Goal: Information Seeking & Learning: Understand process/instructions

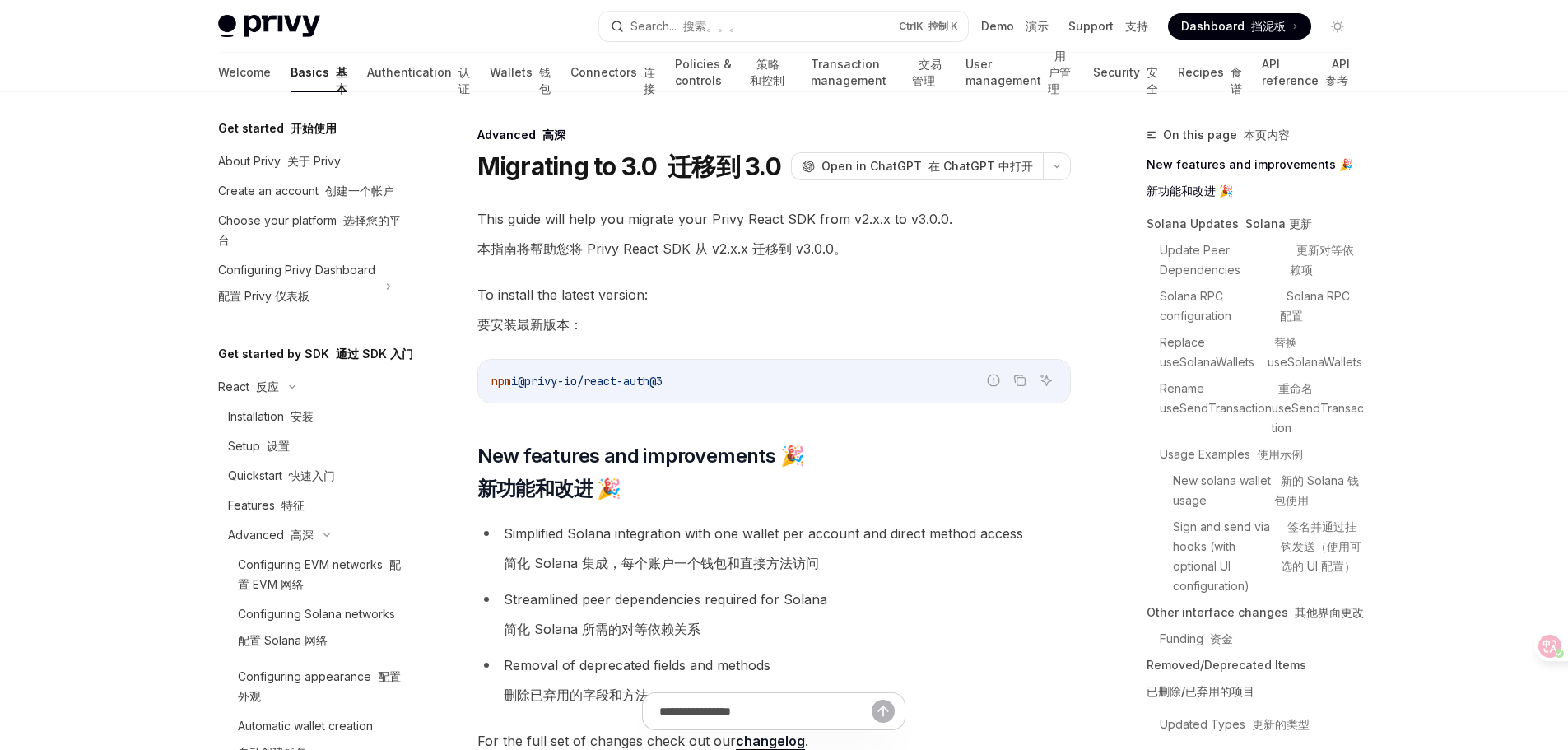
scroll to position [428, 0]
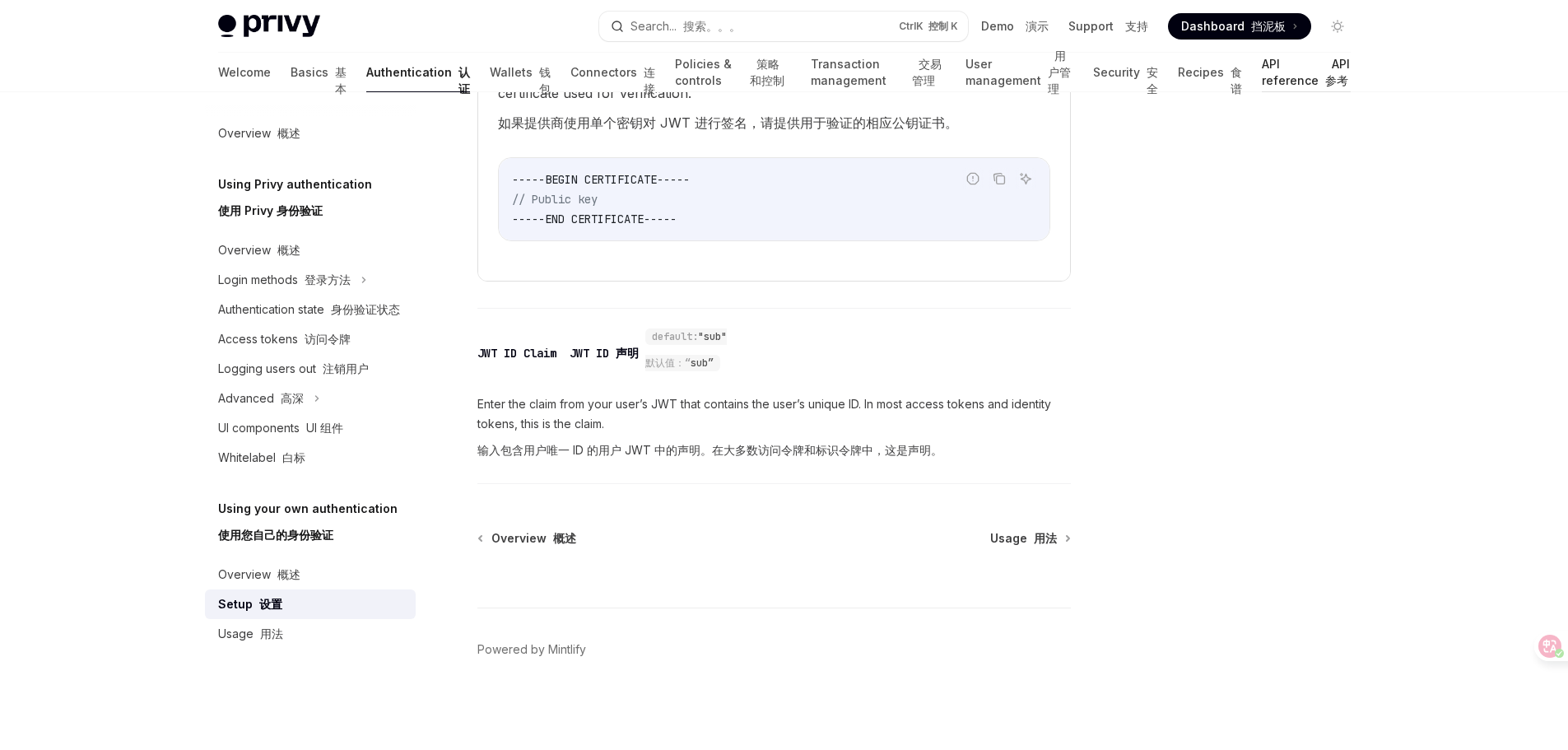
click at [1272, 82] on link "API reference API 参考" at bounding box center [1305, 73] width 88 height 39
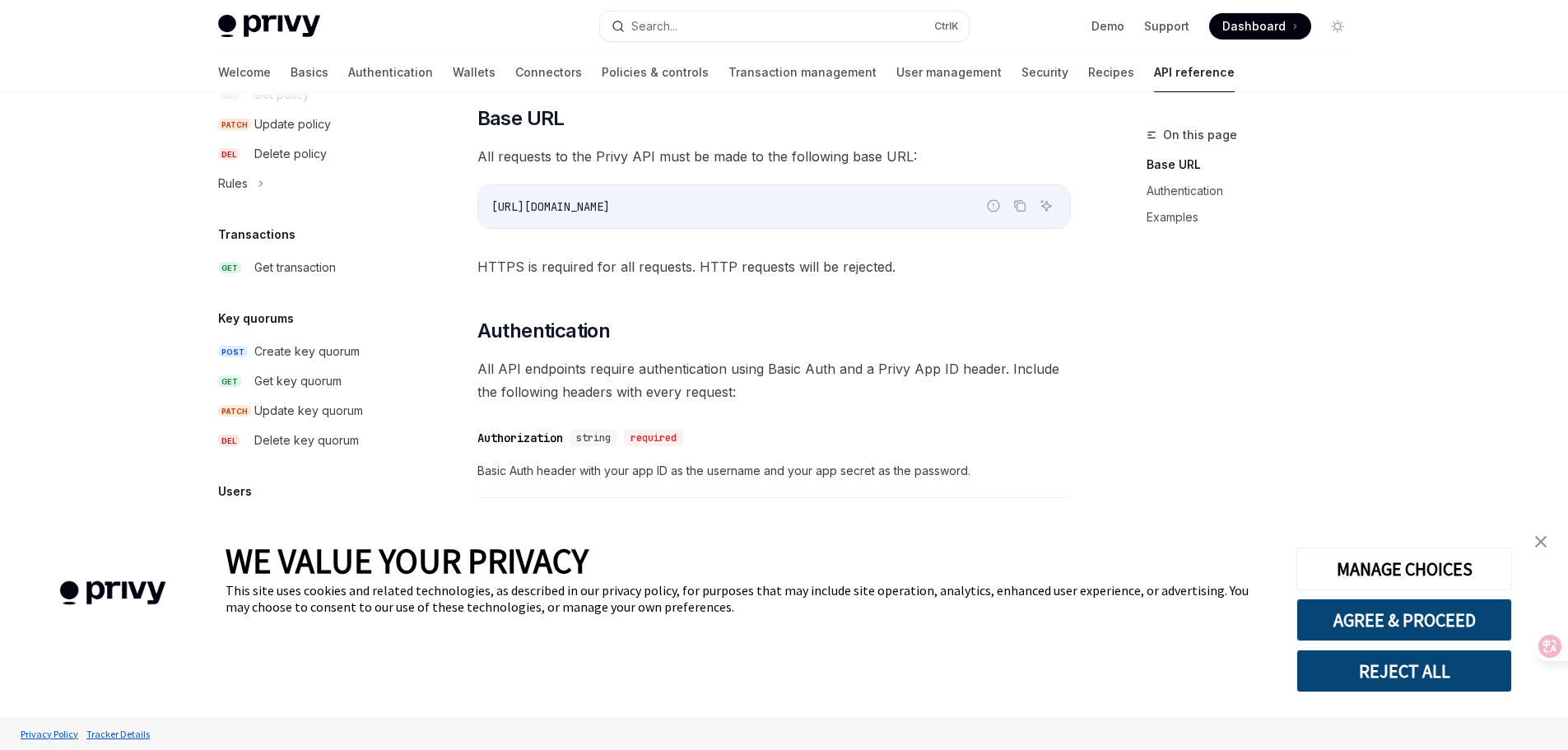
scroll to position [412, 0]
click at [1547, 538] on link "close banner" at bounding box center [1540, 541] width 33 height 33
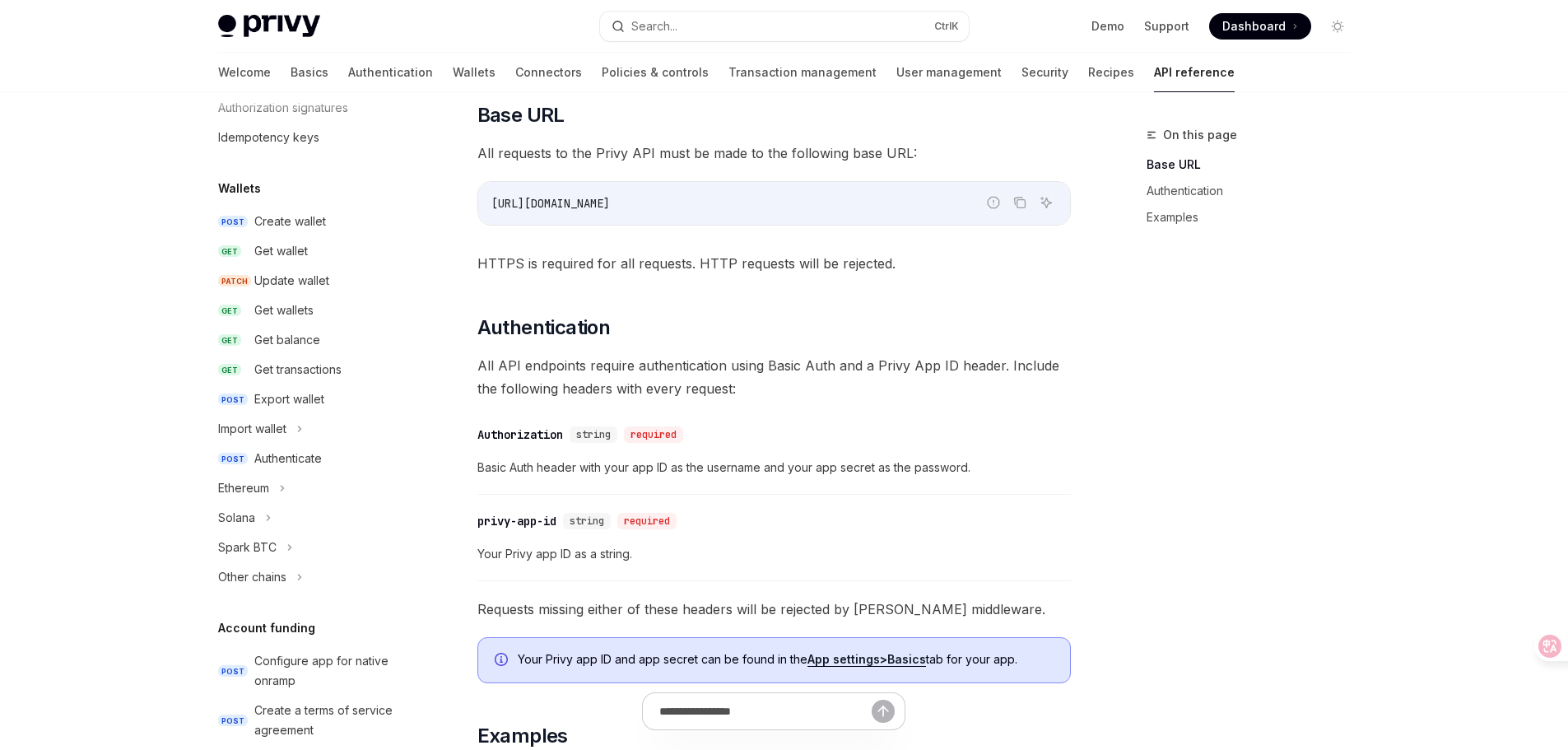
scroll to position [0, 0]
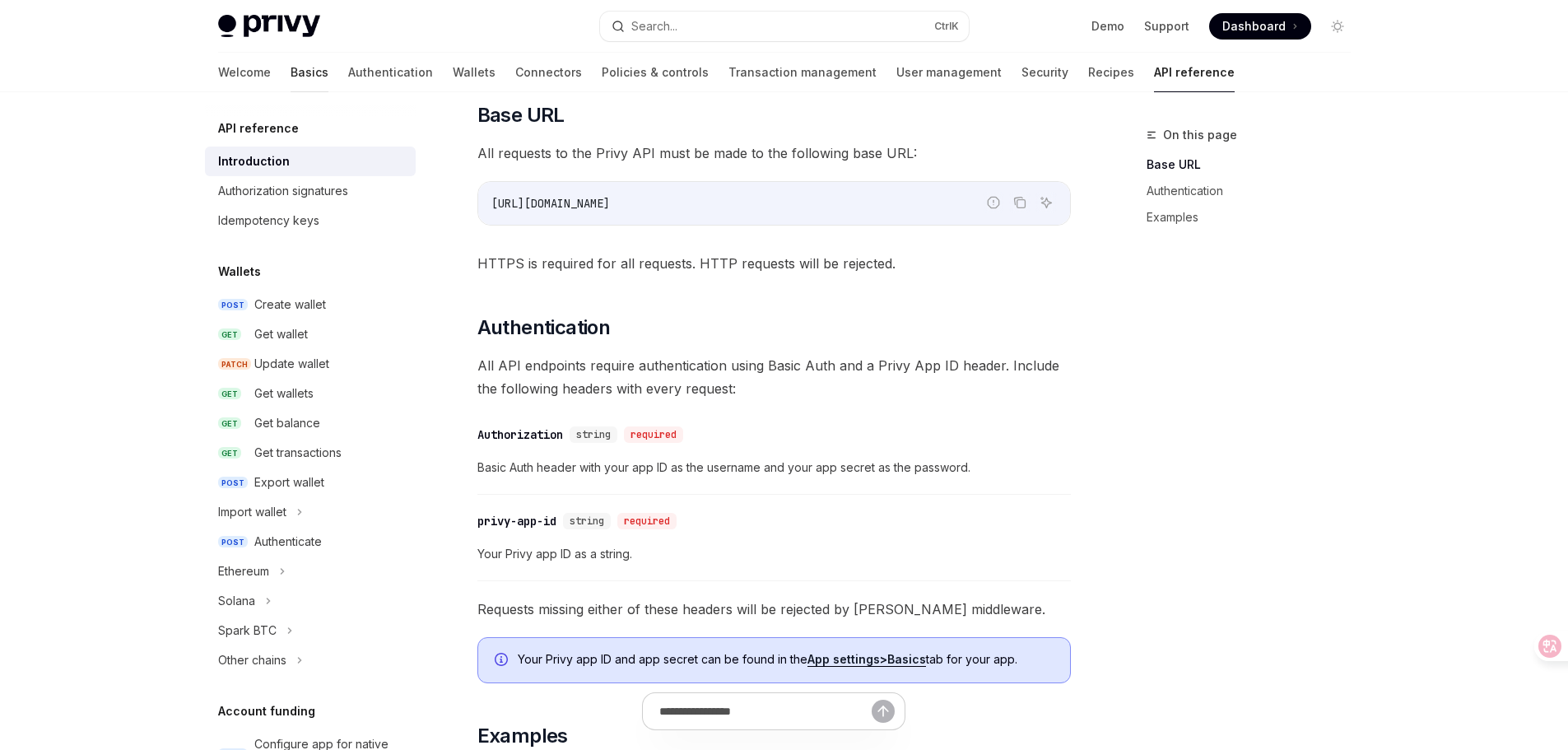
click at [291, 68] on link "Basics" at bounding box center [309, 73] width 38 height 39
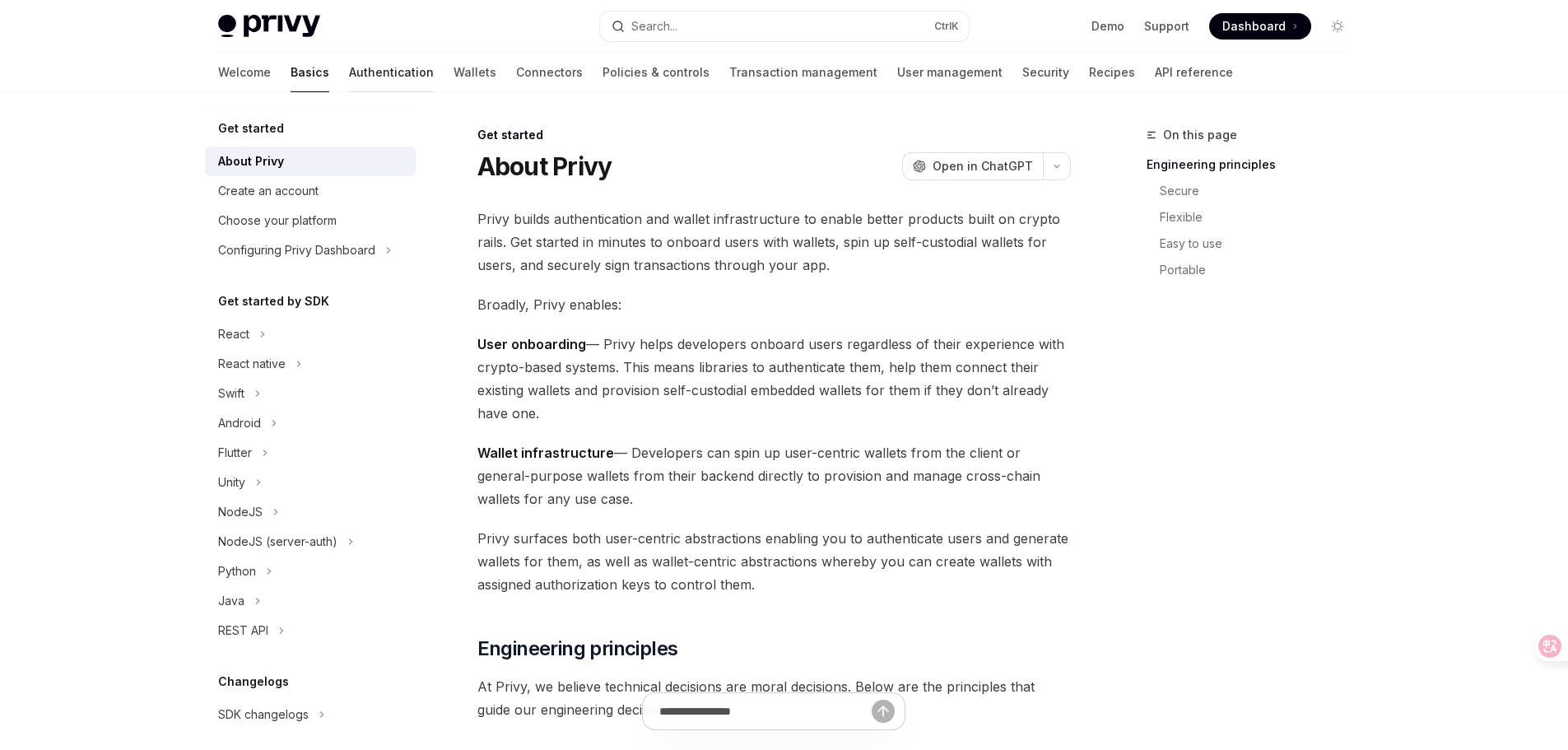
click at [349, 75] on link "Authentication" at bounding box center [391, 73] width 85 height 39
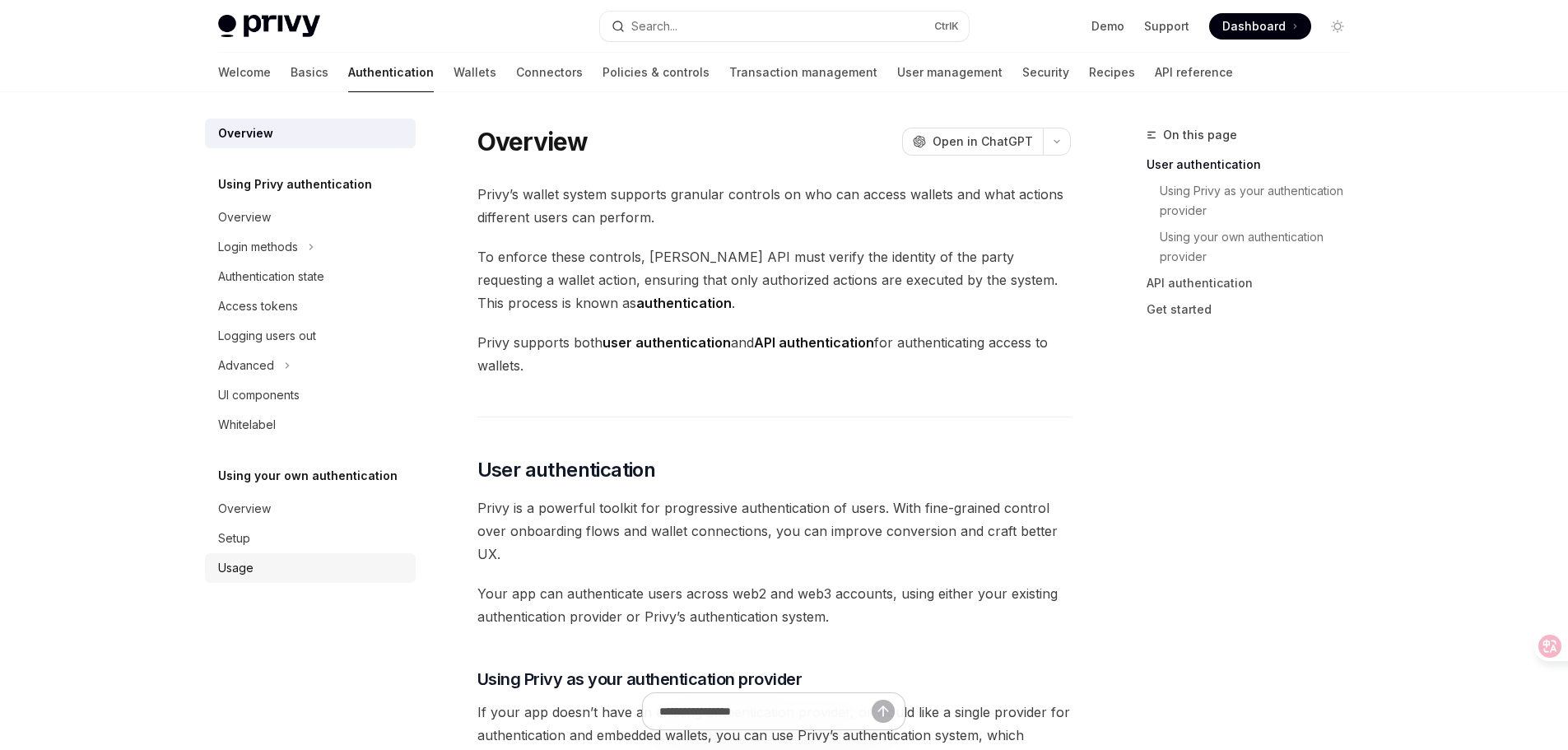
click at [258, 566] on div "Usage" at bounding box center [312, 567] width 188 height 20
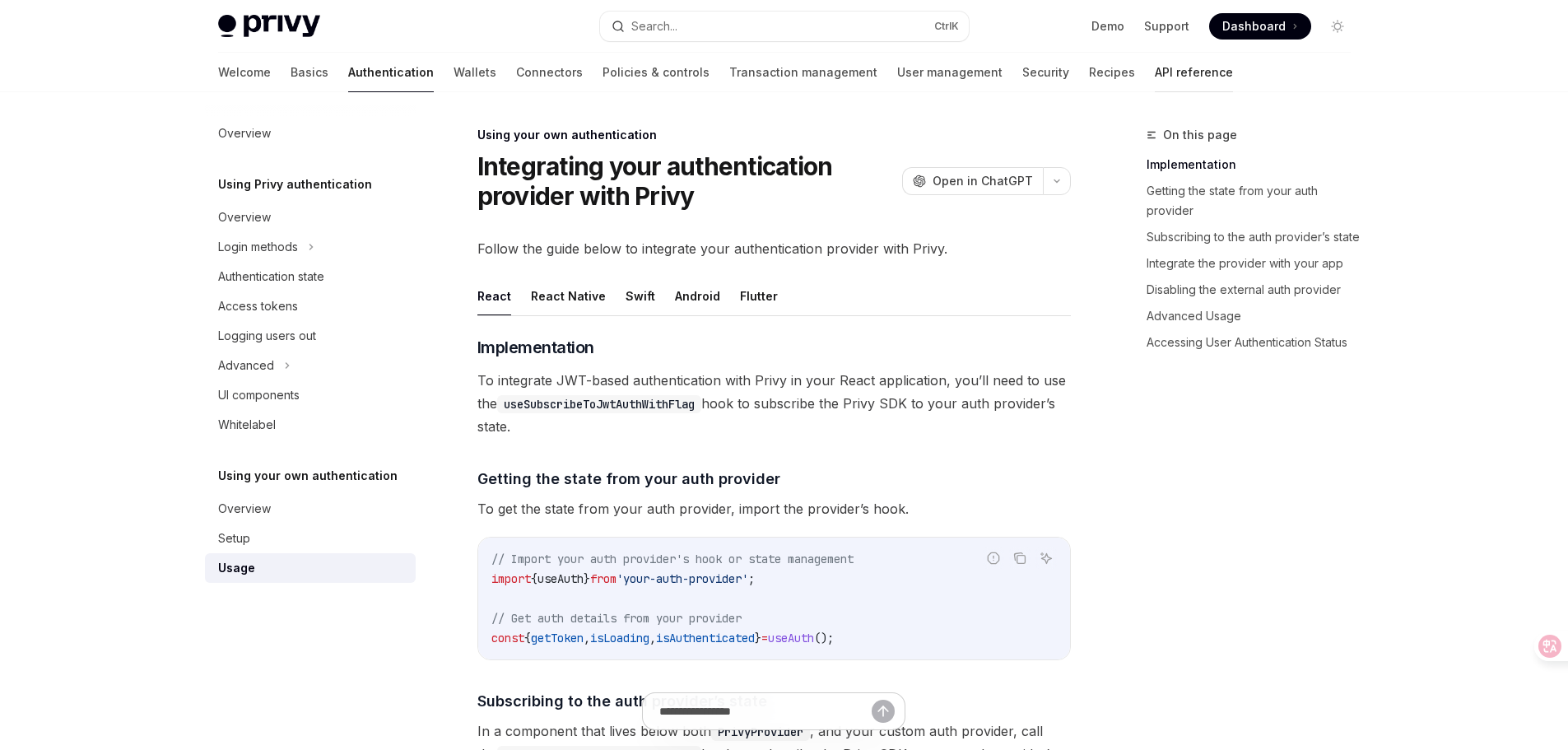
click at [1155, 70] on link "API reference" at bounding box center [1194, 73] width 78 height 39
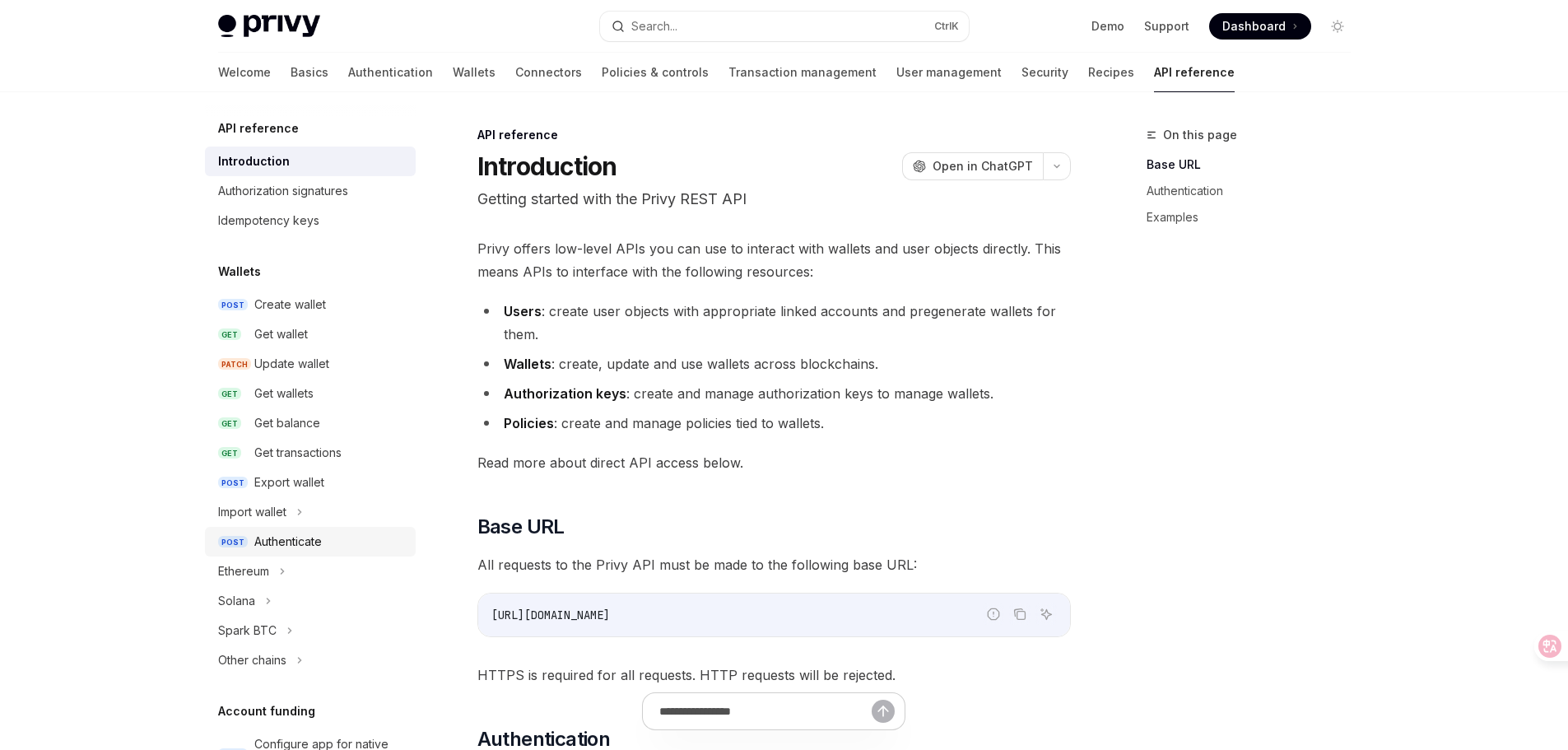
click at [292, 545] on div "Authenticate" at bounding box center [288, 541] width 67 height 20
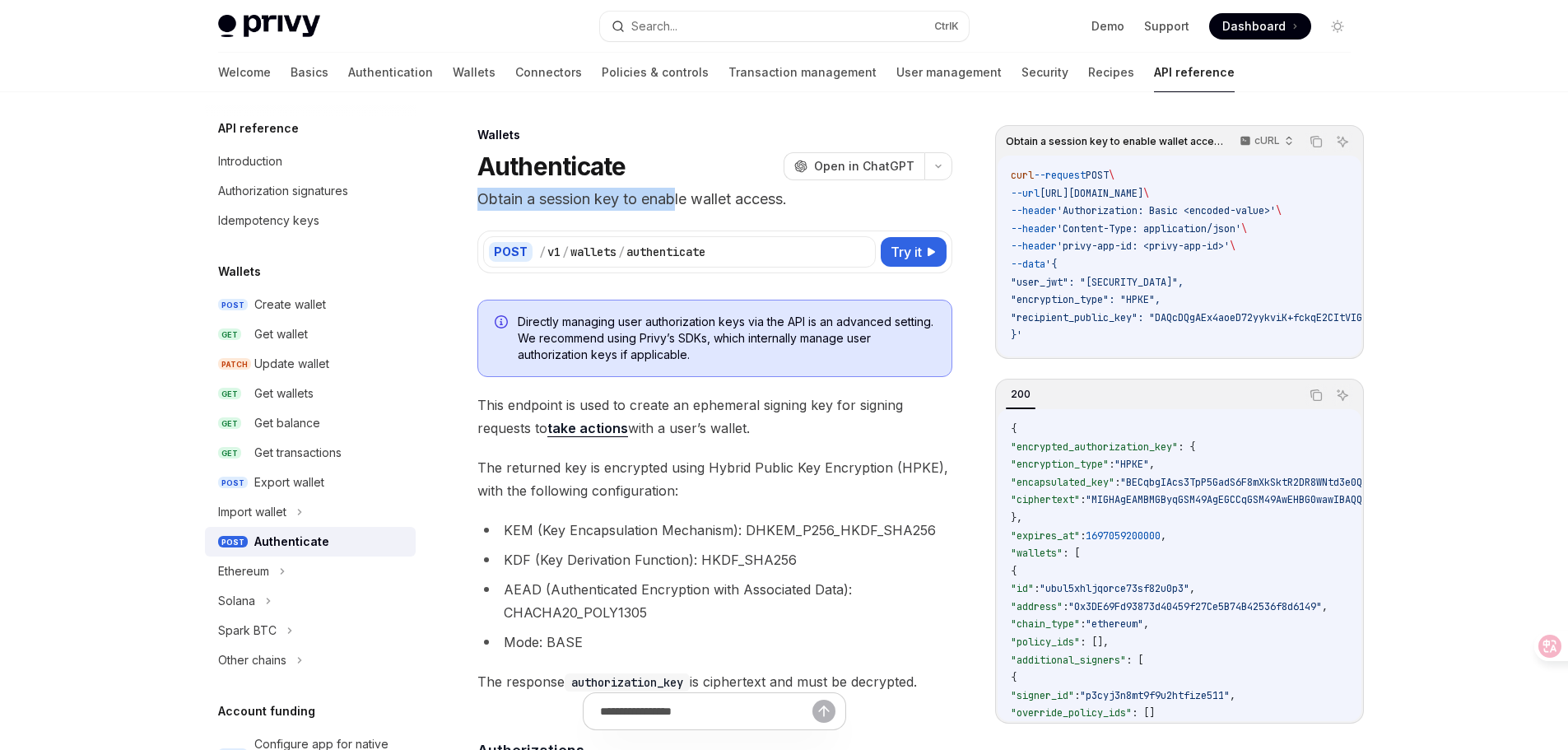
drag, startPoint x: 480, startPoint y: 196, endPoint x: 675, endPoint y: 202, distance: 195.1
click at [675, 202] on p "Obtain a session key to enable wallet access." at bounding box center [715, 199] width 475 height 23
click at [703, 208] on p "Obtain a session key to enable wallet access." at bounding box center [715, 199] width 475 height 23
click at [858, 252] on icon at bounding box center [862, 252] width 13 height 13
click at [1541, 645] on icon at bounding box center [1537, 647] width 14 height 13
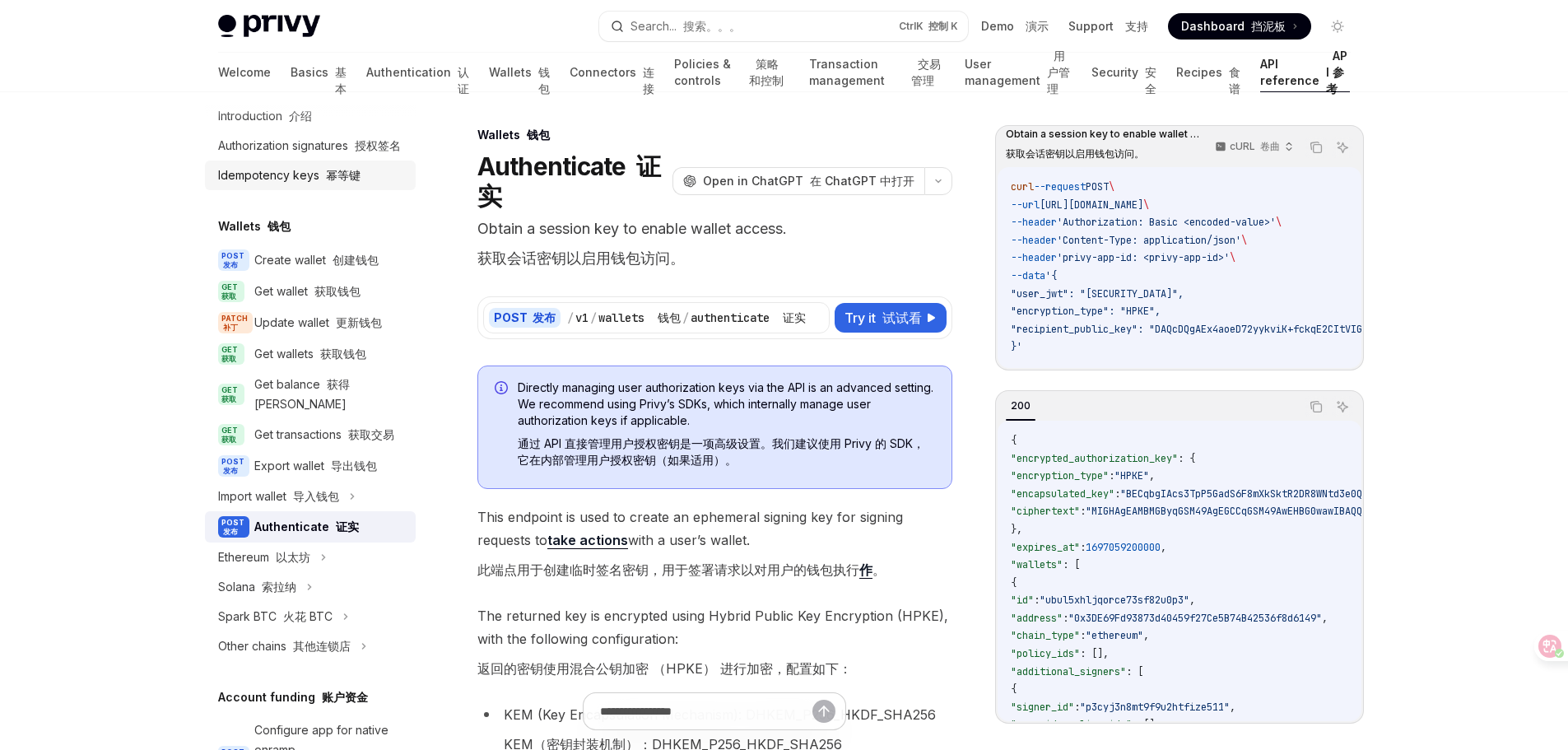
scroll to position [82, 0]
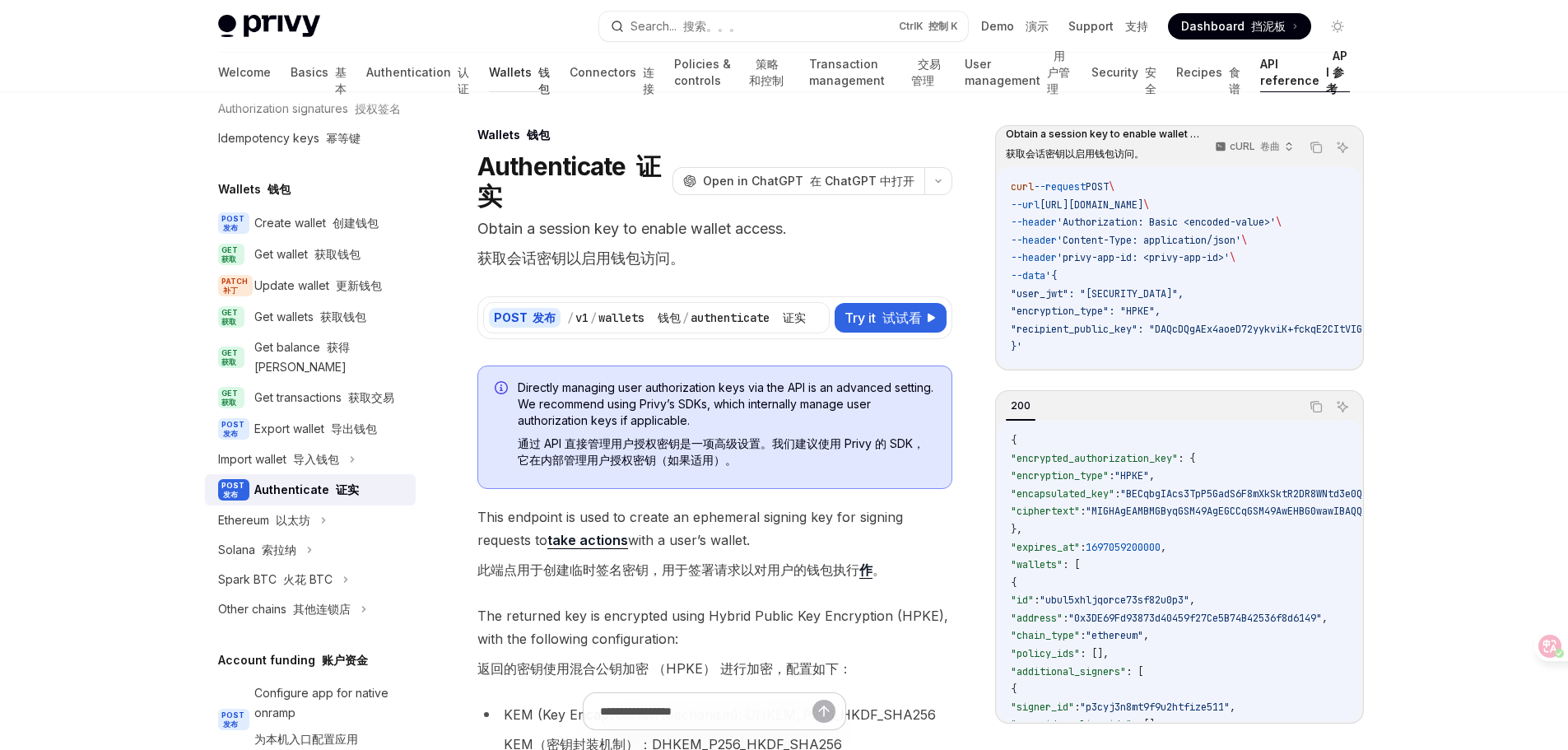
click at [489, 76] on link "Wallets 钱包" at bounding box center [519, 73] width 61 height 39
type textarea "*"
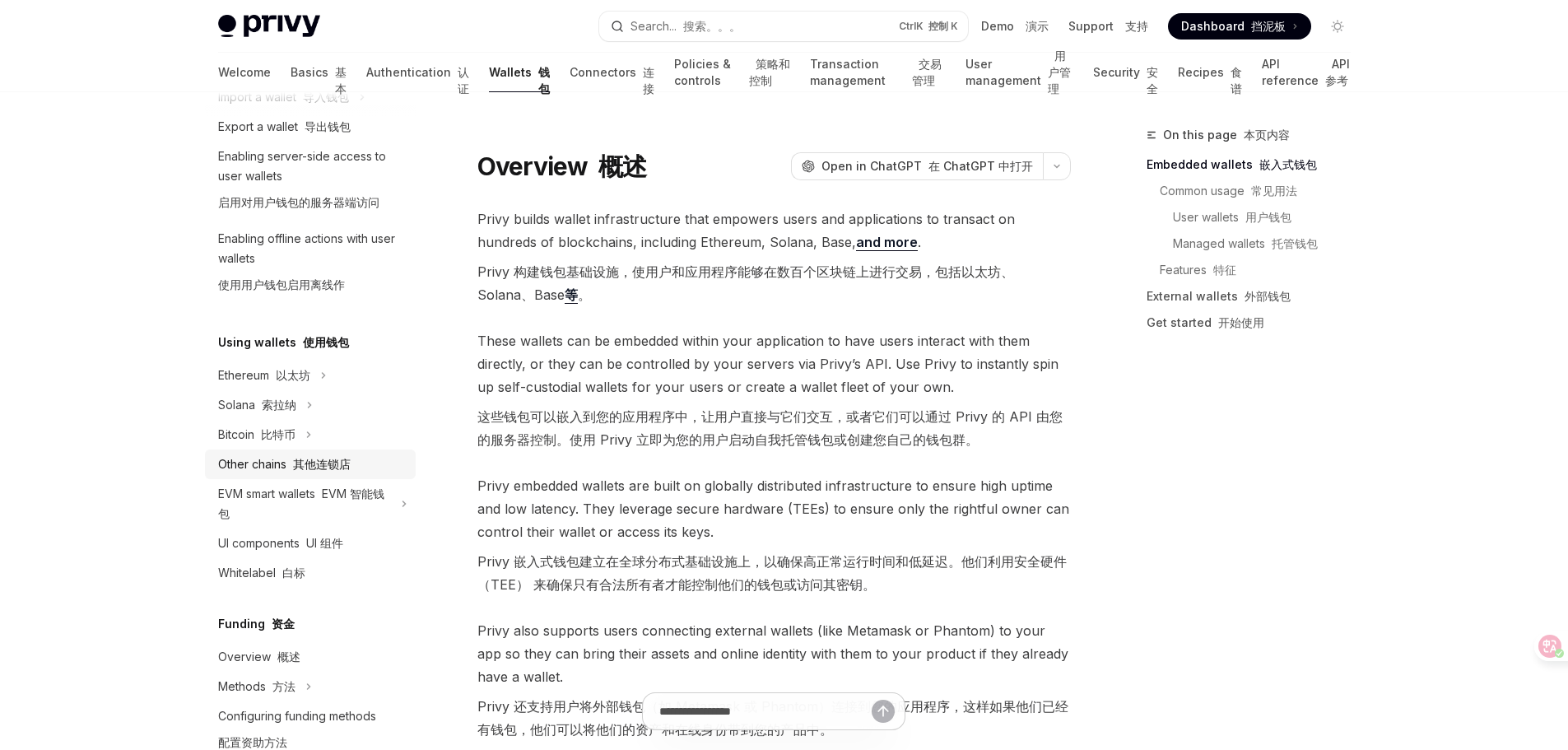
scroll to position [330, 0]
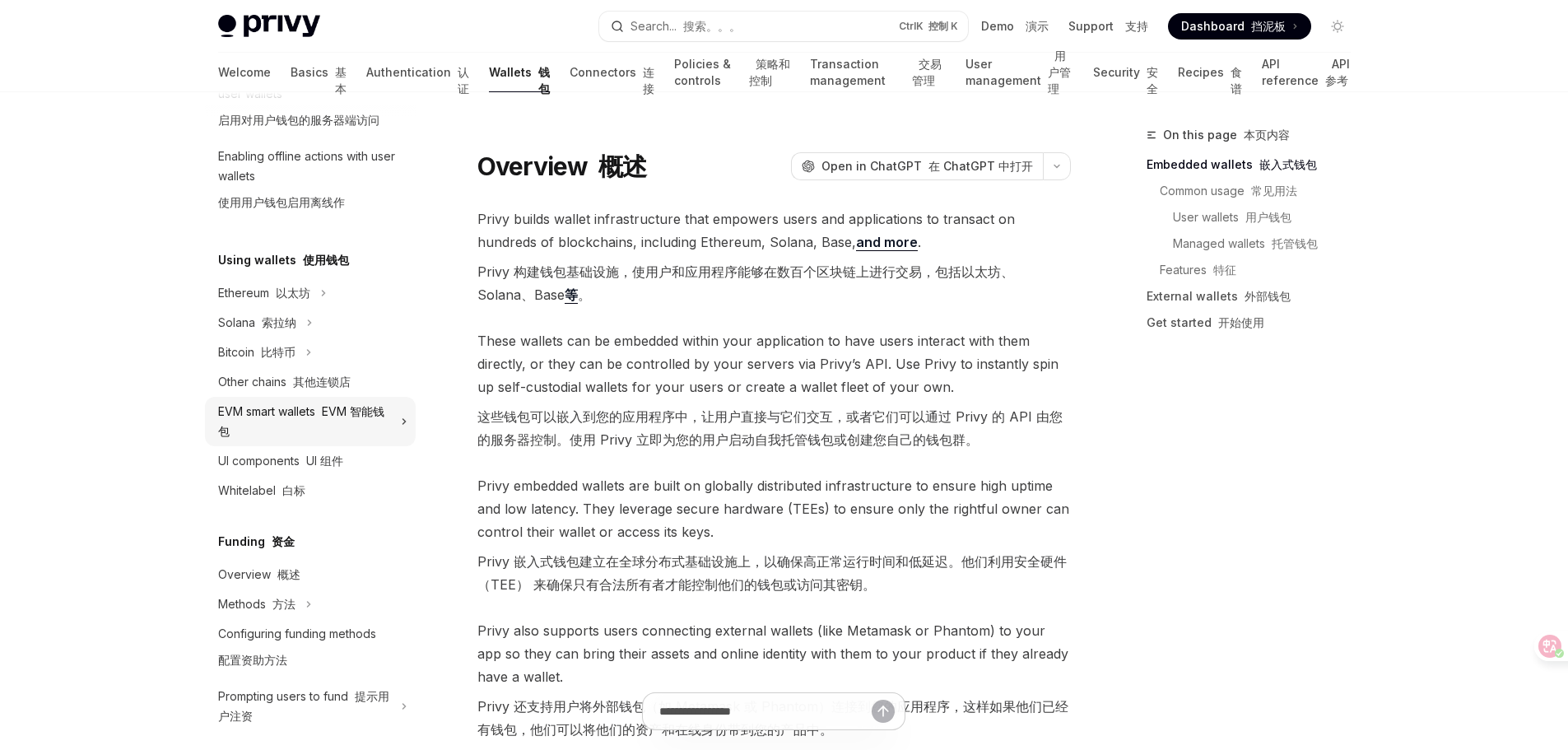
click at [320, 409] on font at bounding box center [318, 411] width 7 height 14
